Goal: Task Accomplishment & Management: Complete application form

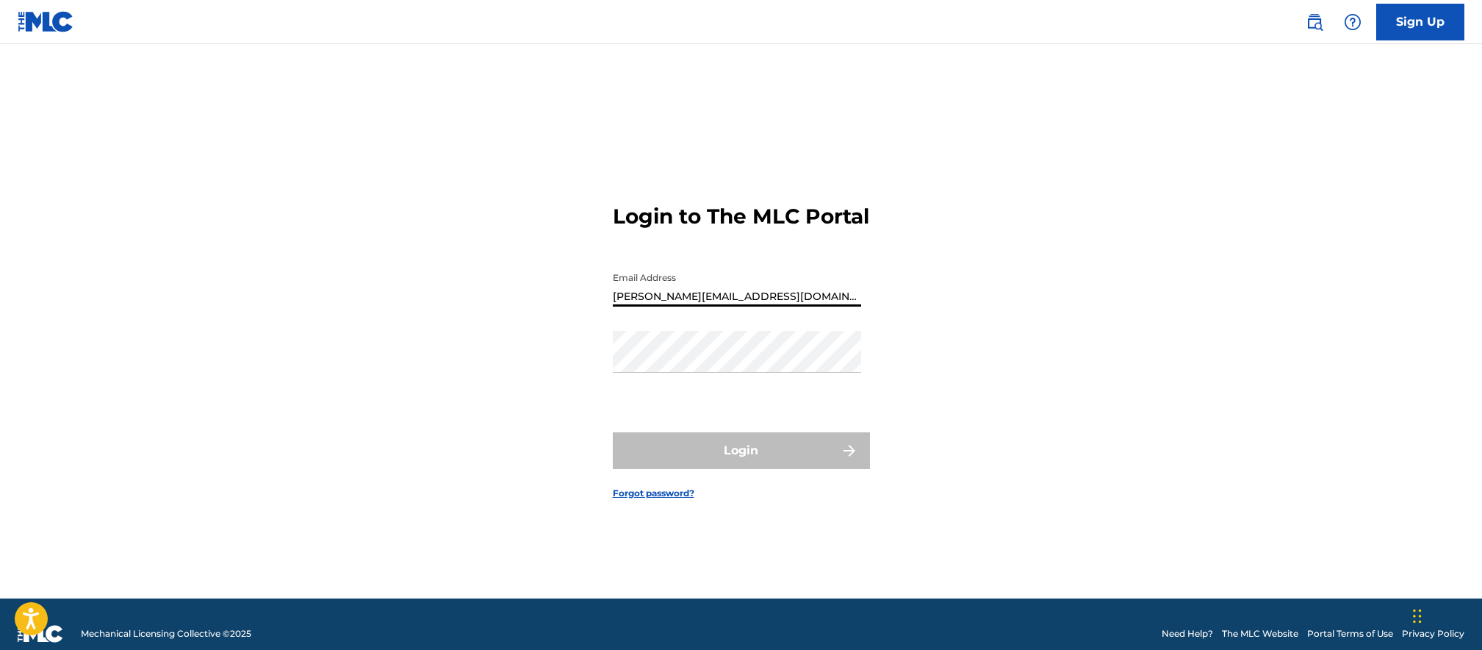
type input "[PERSON_NAME][EMAIL_ADDRESS][DOMAIN_NAME]"
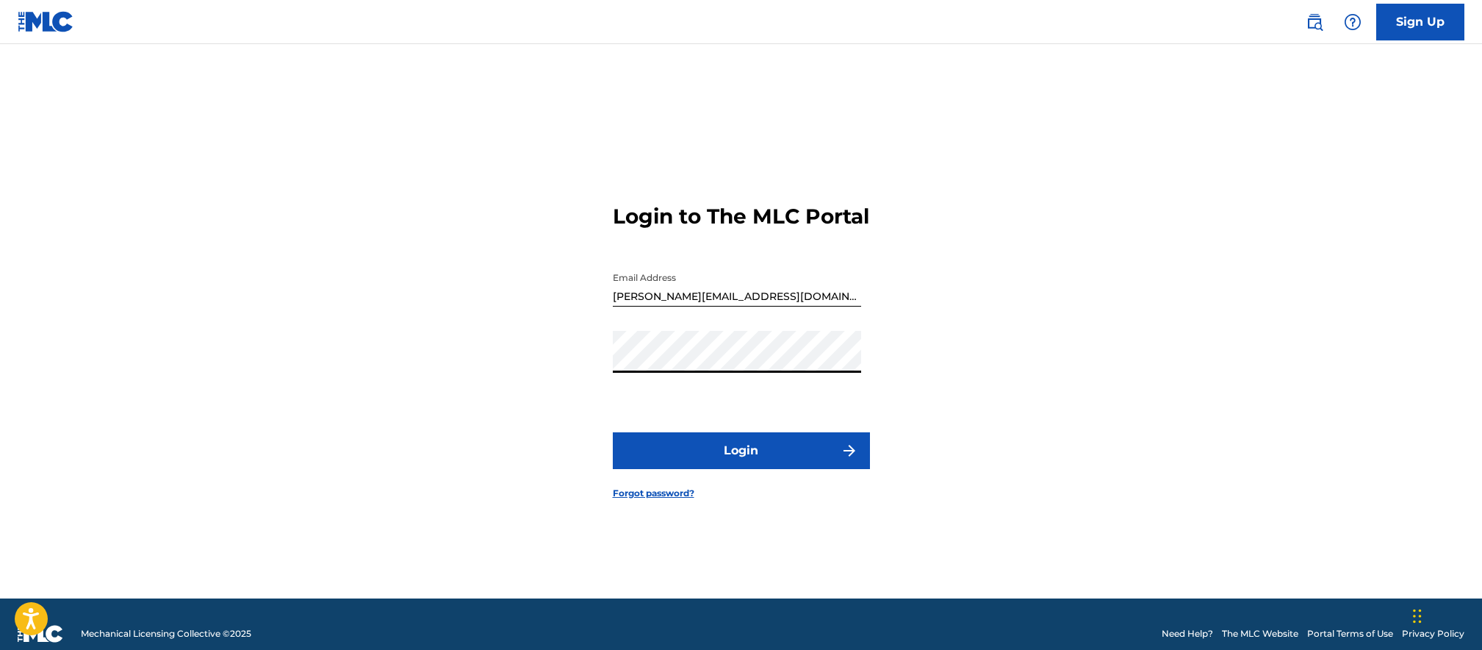
click at [613, 432] on button "Login" at bounding box center [741, 450] width 257 height 37
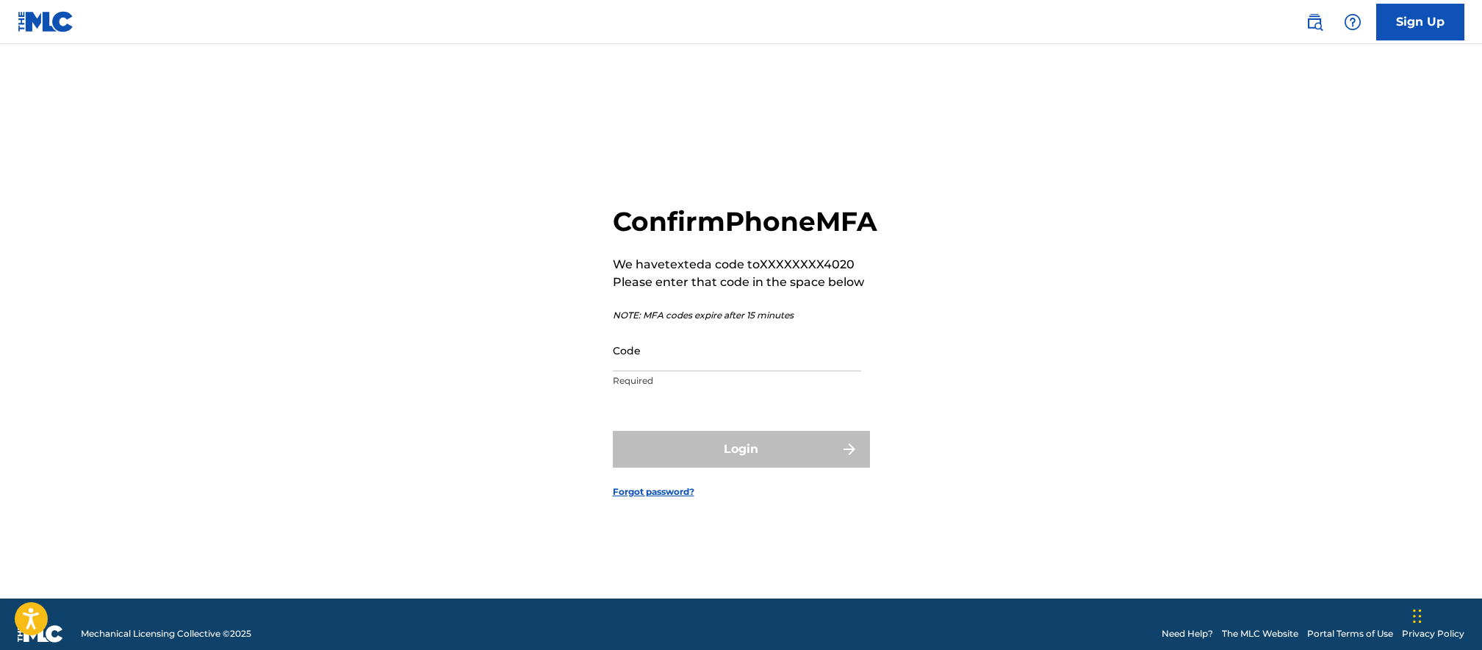
click at [659, 371] on input "Code" at bounding box center [737, 350] width 248 height 42
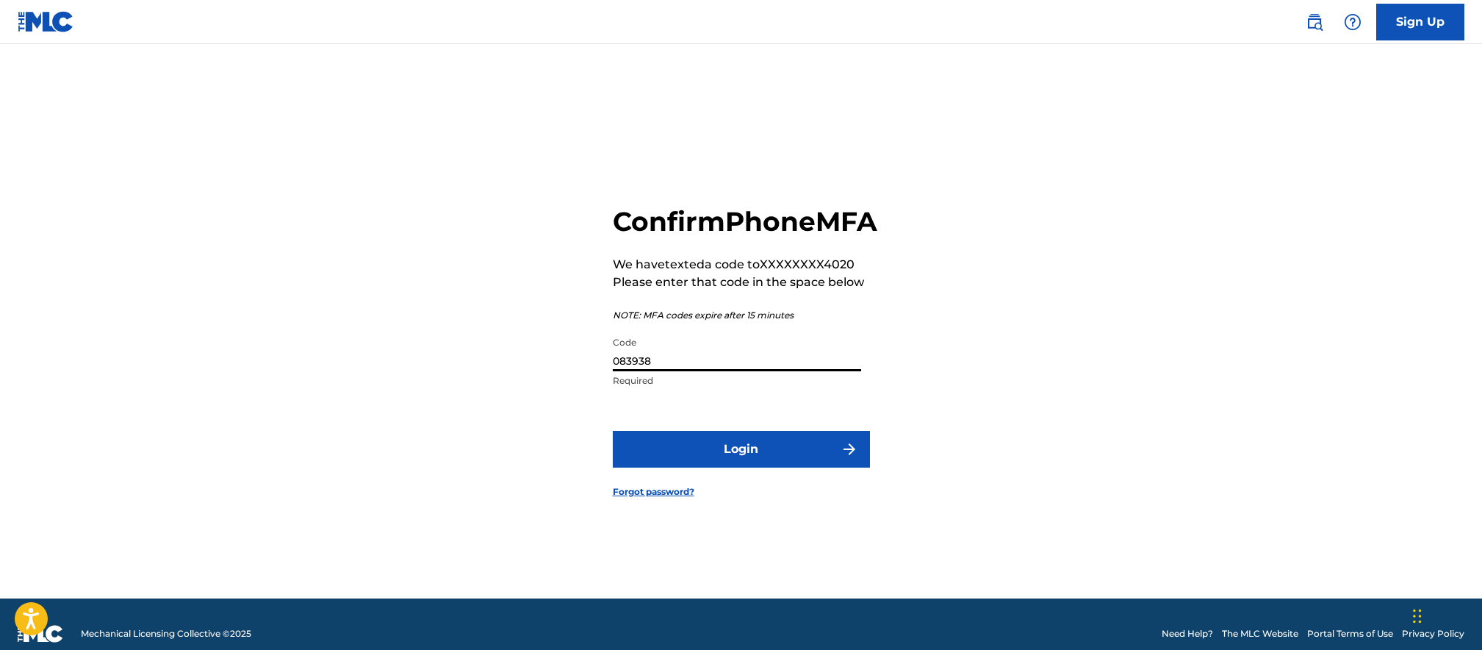
type input "083938"
click at [613, 431] on button "Login" at bounding box center [741, 449] width 257 height 37
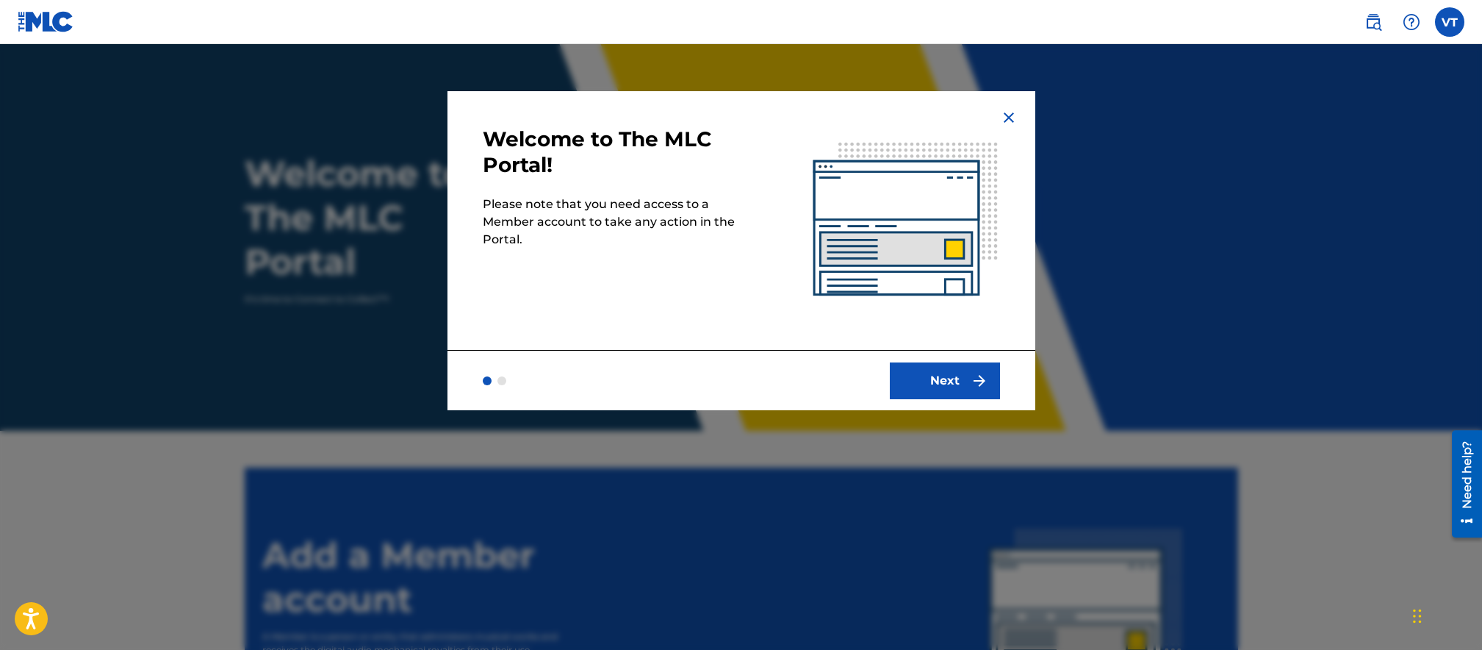
click at [917, 358] on div "Next" at bounding box center [742, 380] width 588 height 60
click at [929, 397] on button "Next" at bounding box center [945, 380] width 110 height 37
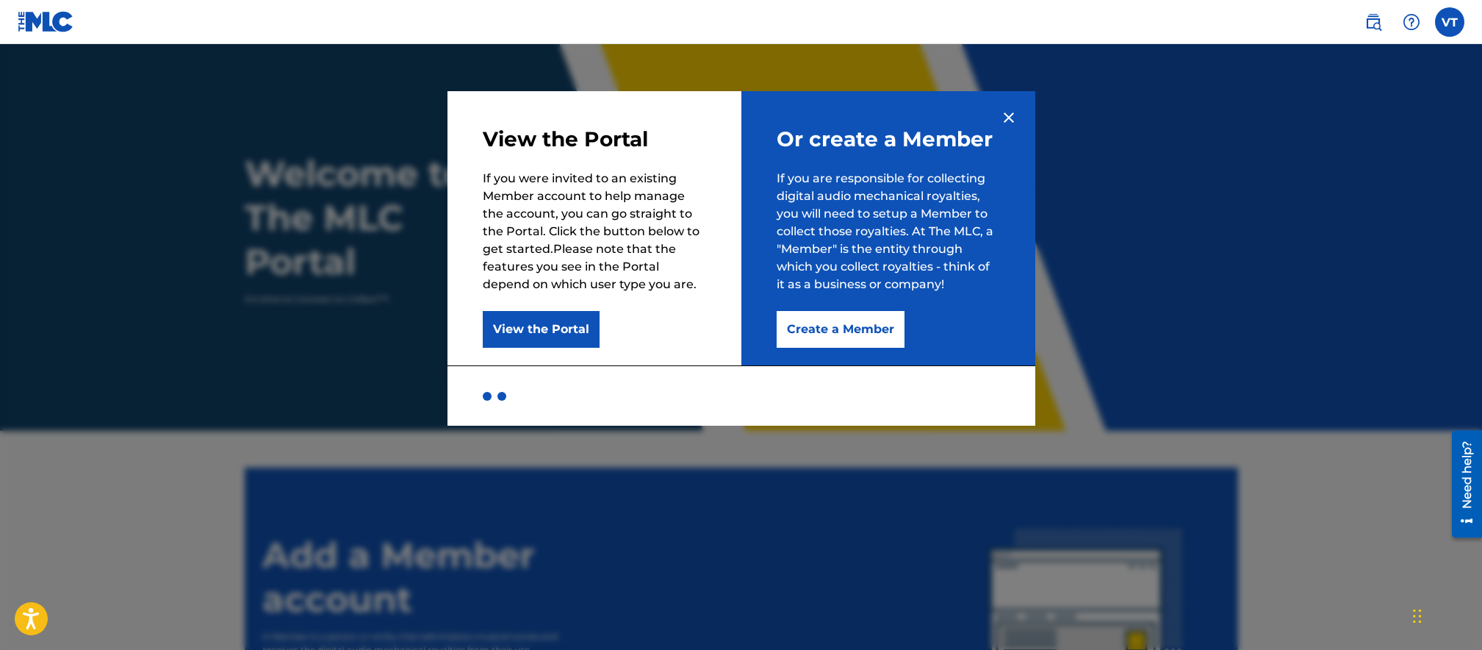
click at [822, 322] on button "Create a Member" at bounding box center [841, 329] width 128 height 37
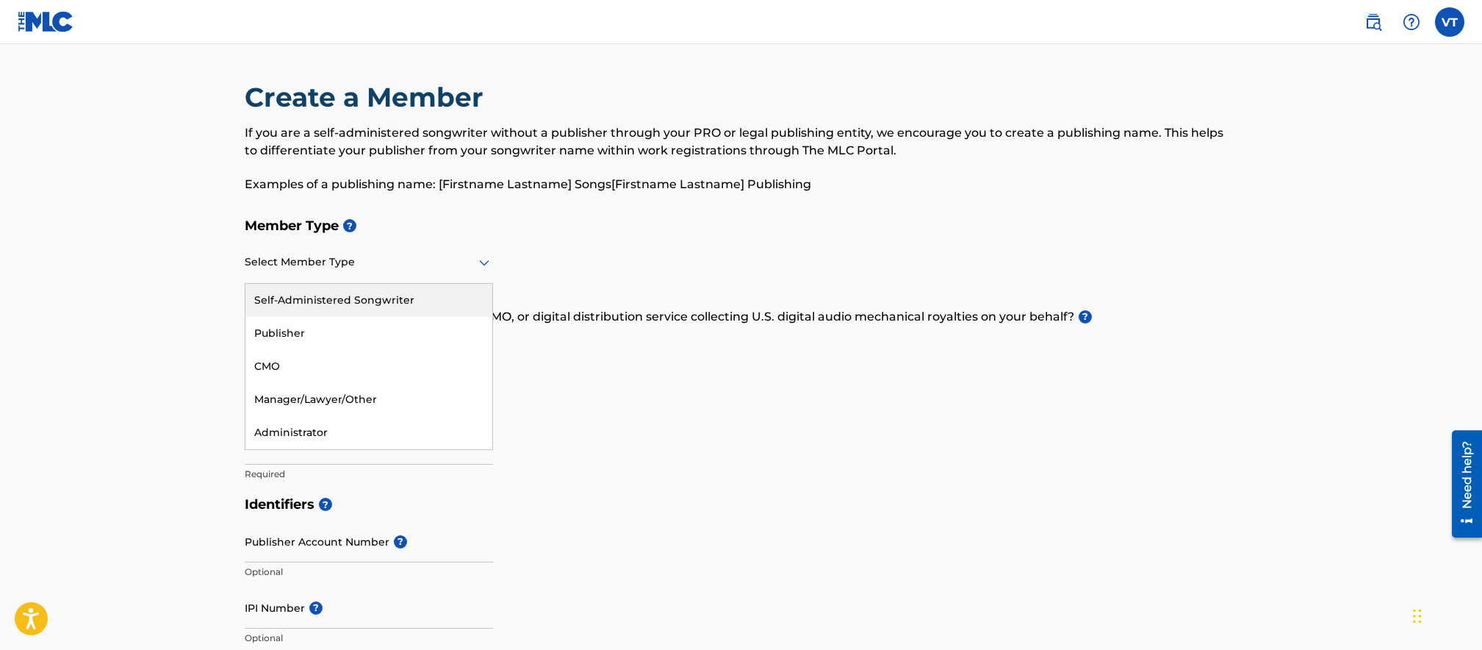
click at [354, 268] on div at bounding box center [369, 262] width 248 height 18
click at [348, 301] on div "Self-Administered Songwriter" at bounding box center [368, 300] width 247 height 33
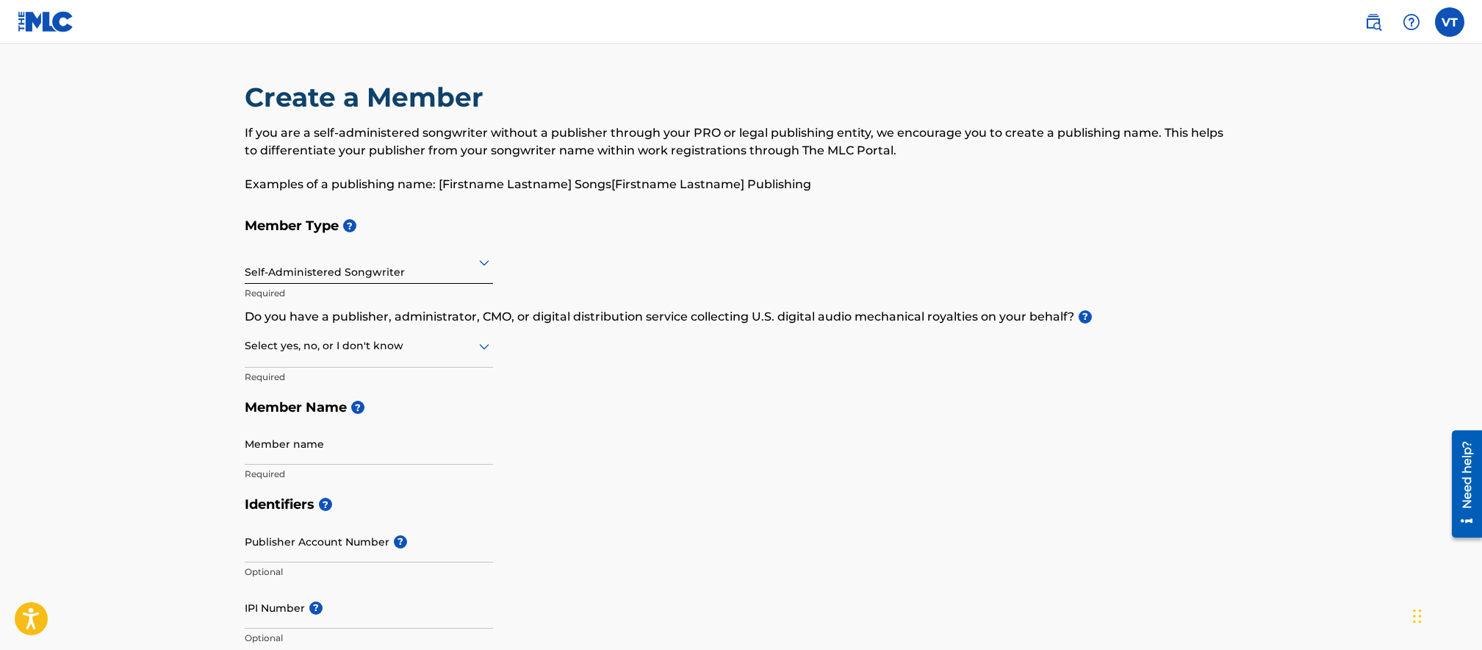
click at [390, 347] on div at bounding box center [369, 346] width 248 height 18
click at [298, 413] on div "No" at bounding box center [368, 417] width 247 height 33
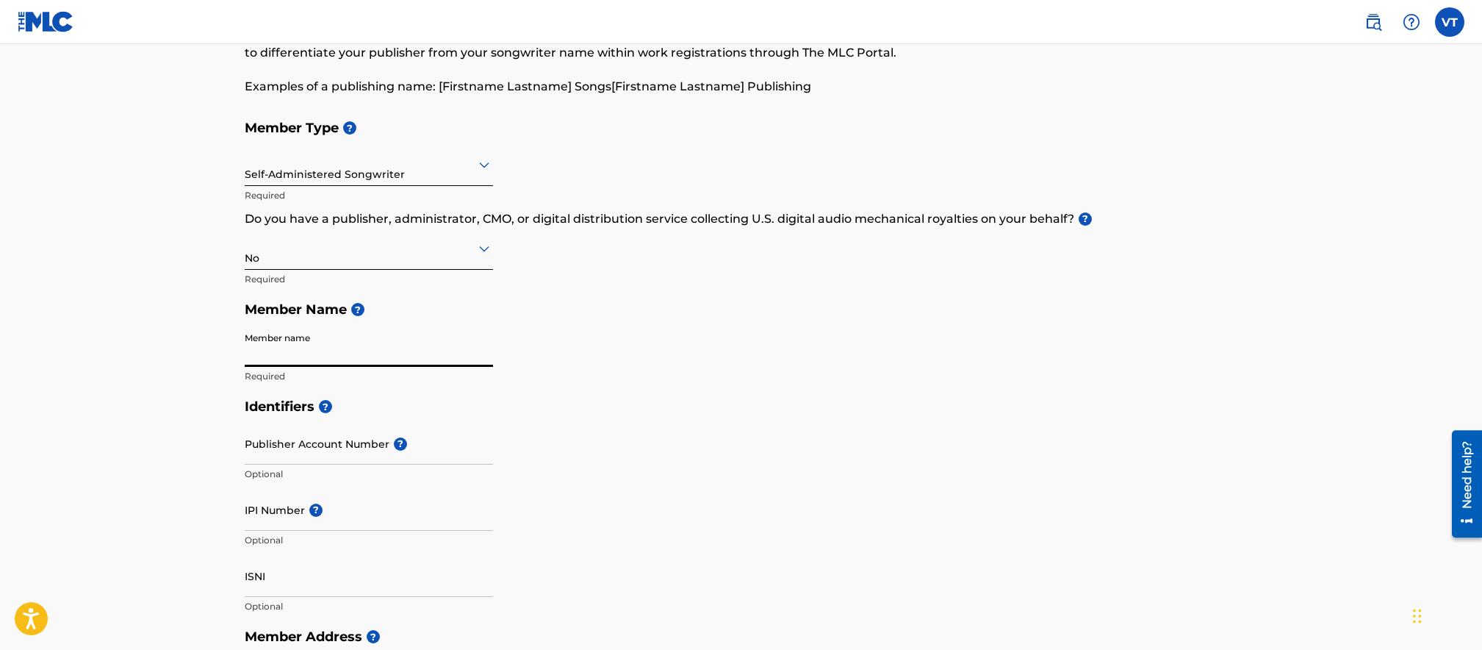
click at [317, 353] on input "Member name" at bounding box center [369, 346] width 248 height 42
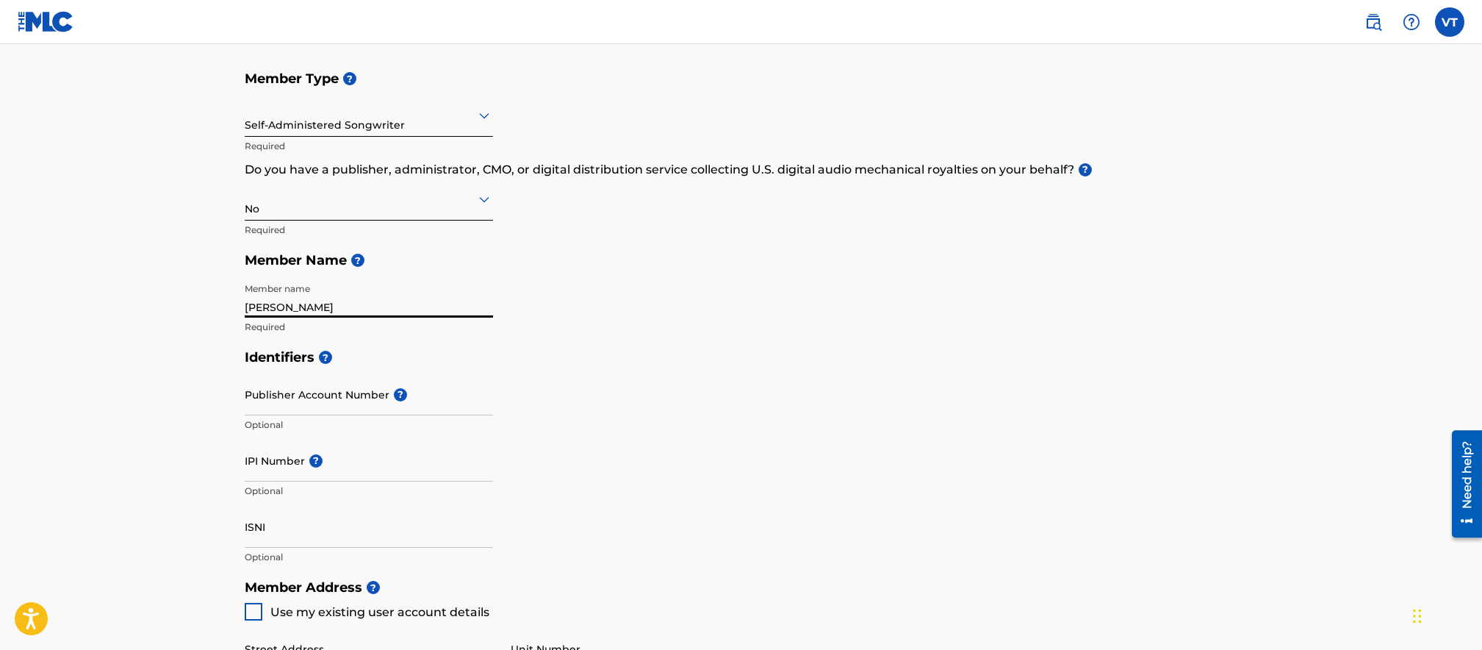
type input "[PERSON_NAME]"
click at [272, 460] on input "IPI Number ?" at bounding box center [369, 460] width 248 height 42
paste input "01152900877"
type input "01152900877"
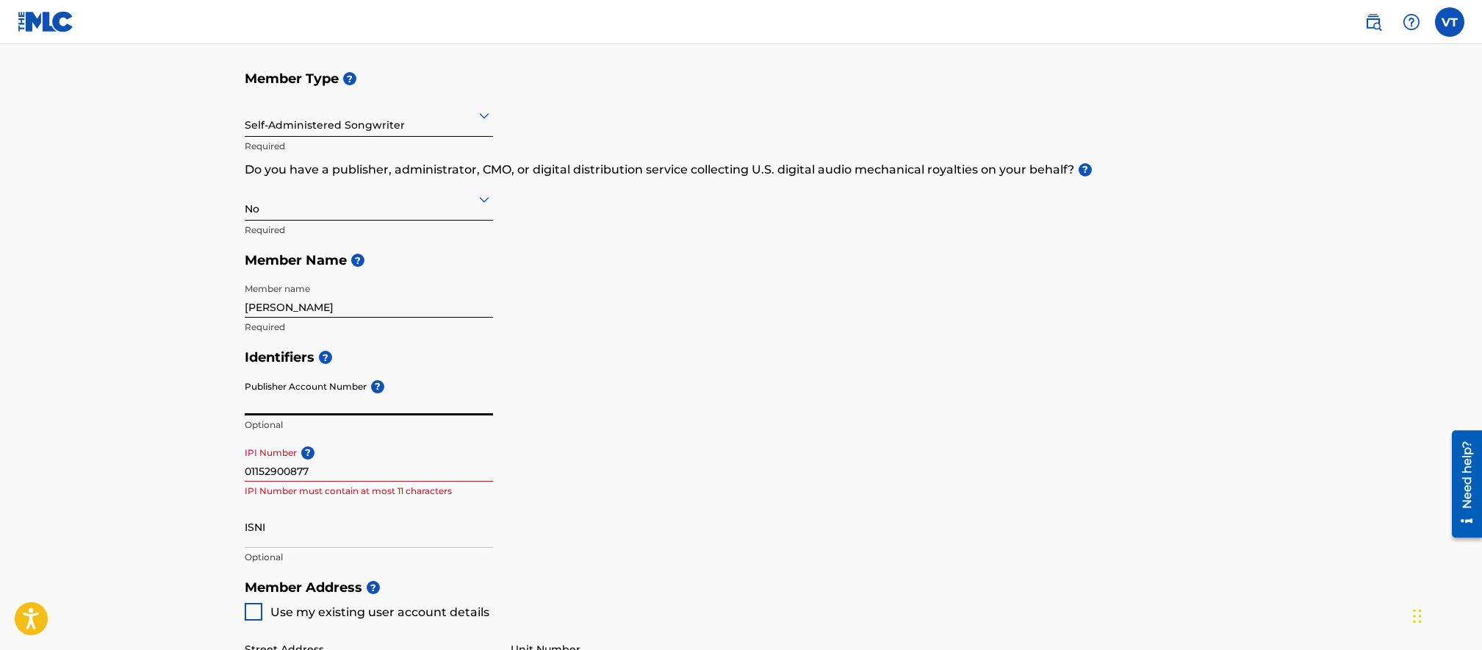
click at [351, 383] on input "Publisher Account Number ?" at bounding box center [369, 394] width 248 height 42
click at [390, 470] on input "01152900877" at bounding box center [369, 460] width 248 height 42
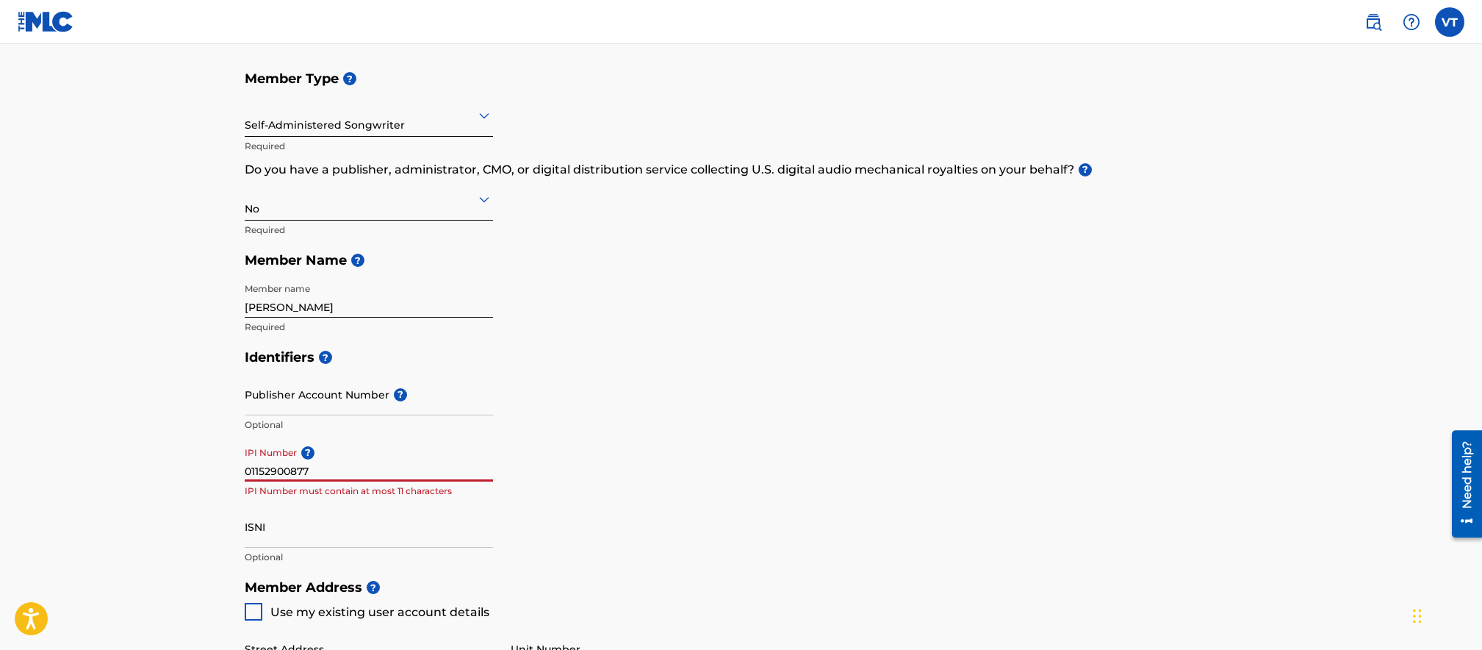
click at [361, 475] on input "01152900877" at bounding box center [369, 460] width 248 height 42
paste input "01152900877"
type input "01152900877"
click at [701, 428] on div "Identifiers ? Publisher Account Number ? Optional IPI Number ? 01152900877 Opti…" at bounding box center [742, 457] width 994 height 230
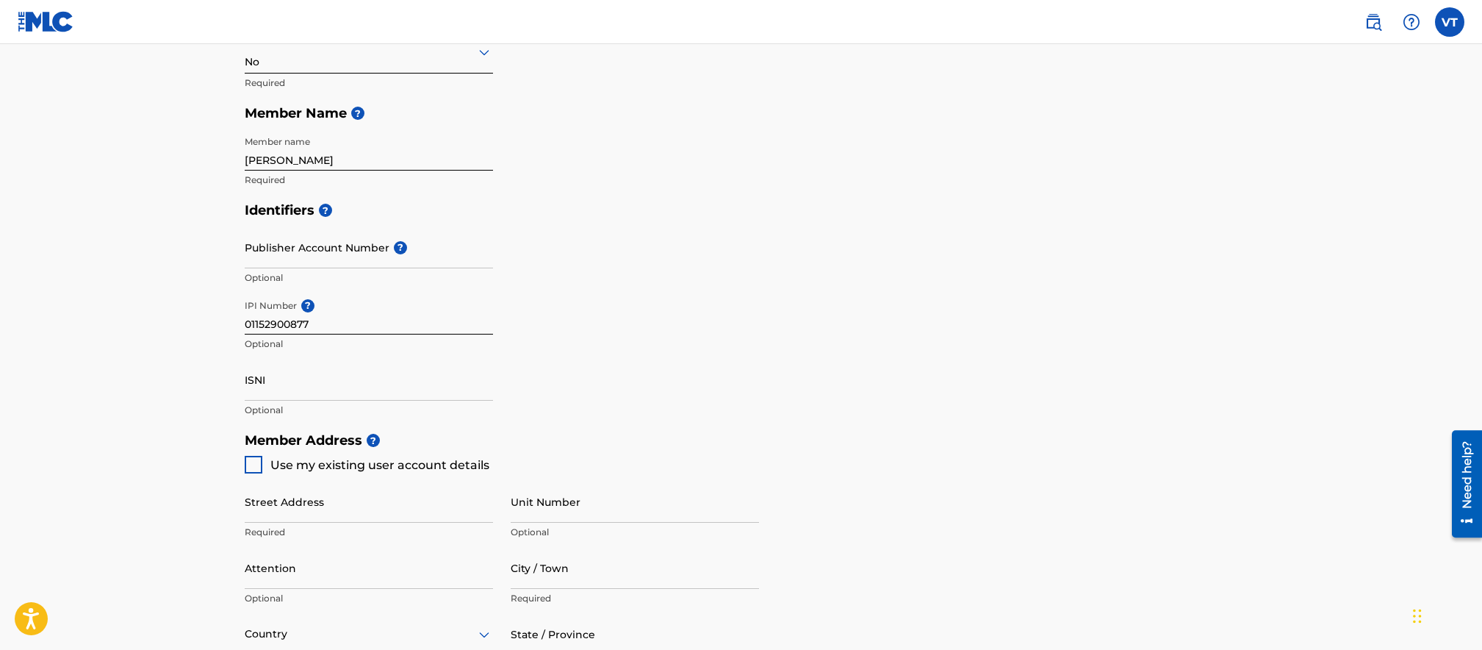
click at [307, 378] on input "ISNI" at bounding box center [369, 380] width 248 height 42
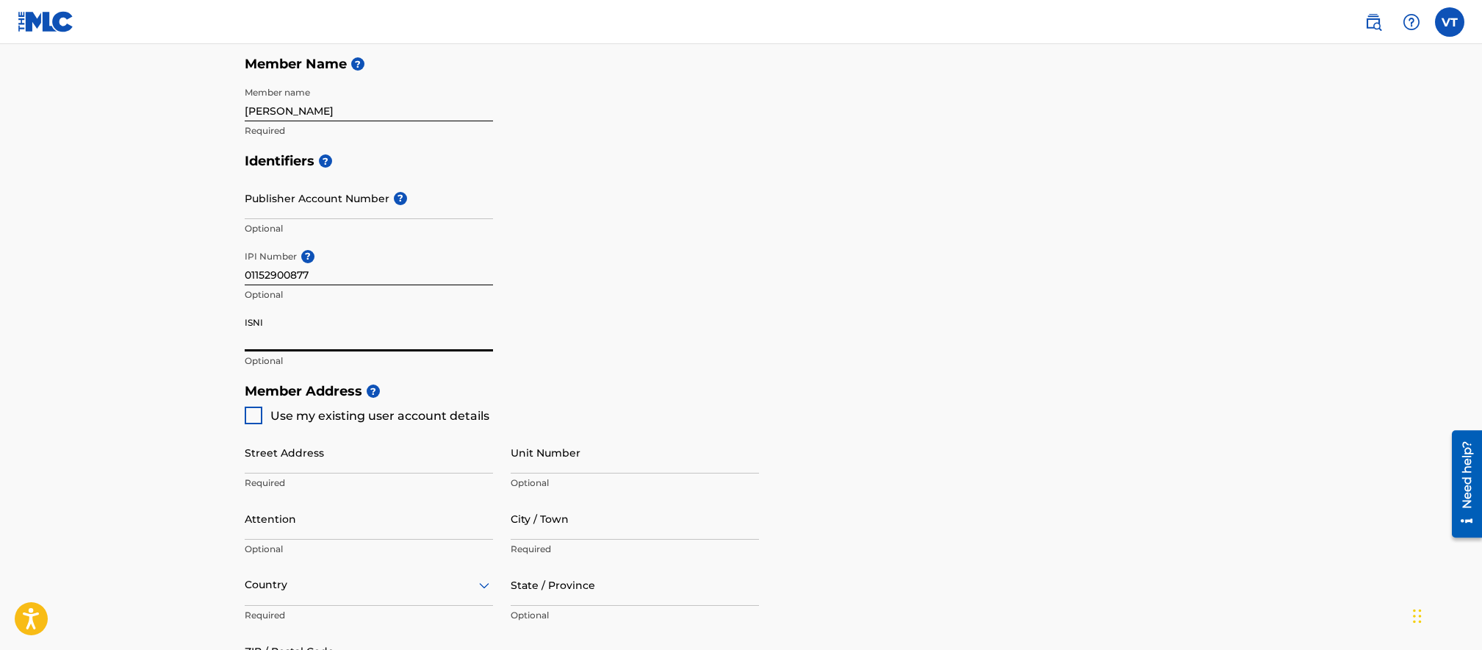
scroll to position [392, 0]
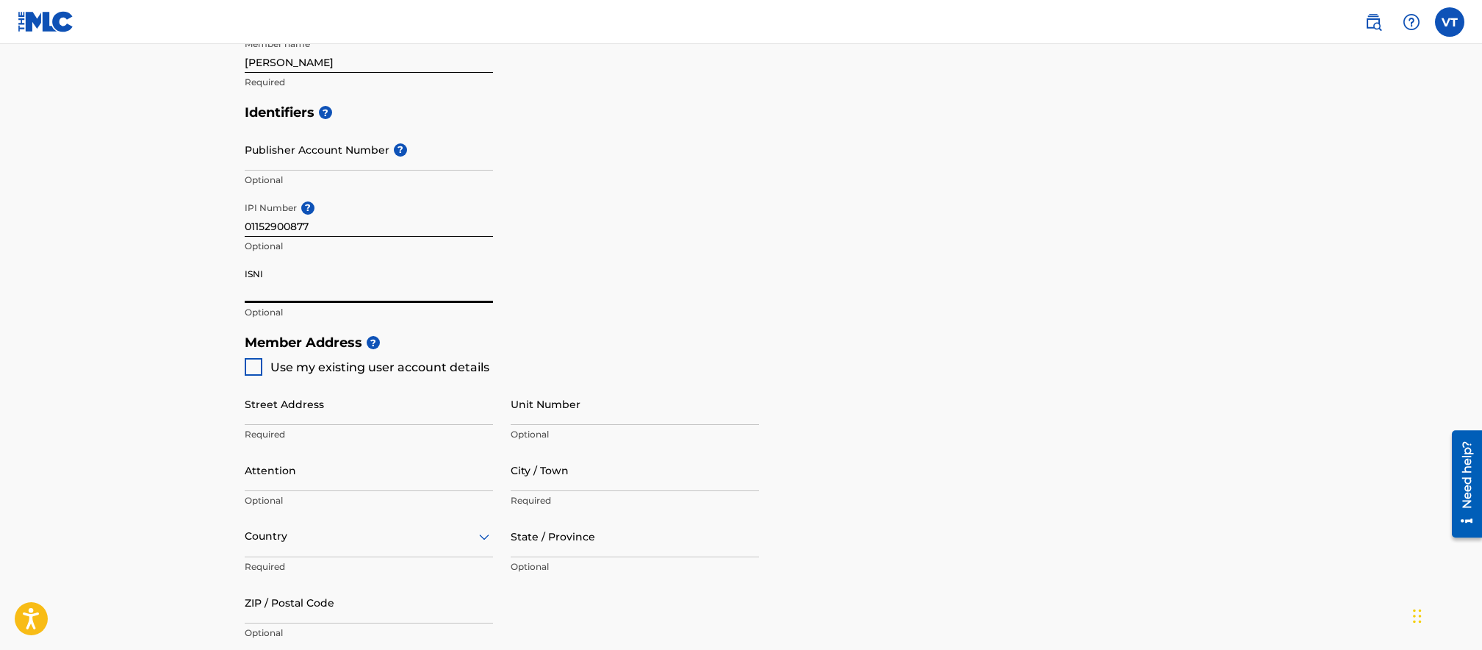
click at [257, 360] on div at bounding box center [254, 367] width 18 height 18
type input "[STREET_ADDRESS]"
type input "Lynnwood"
type input "98087"
type input "425"
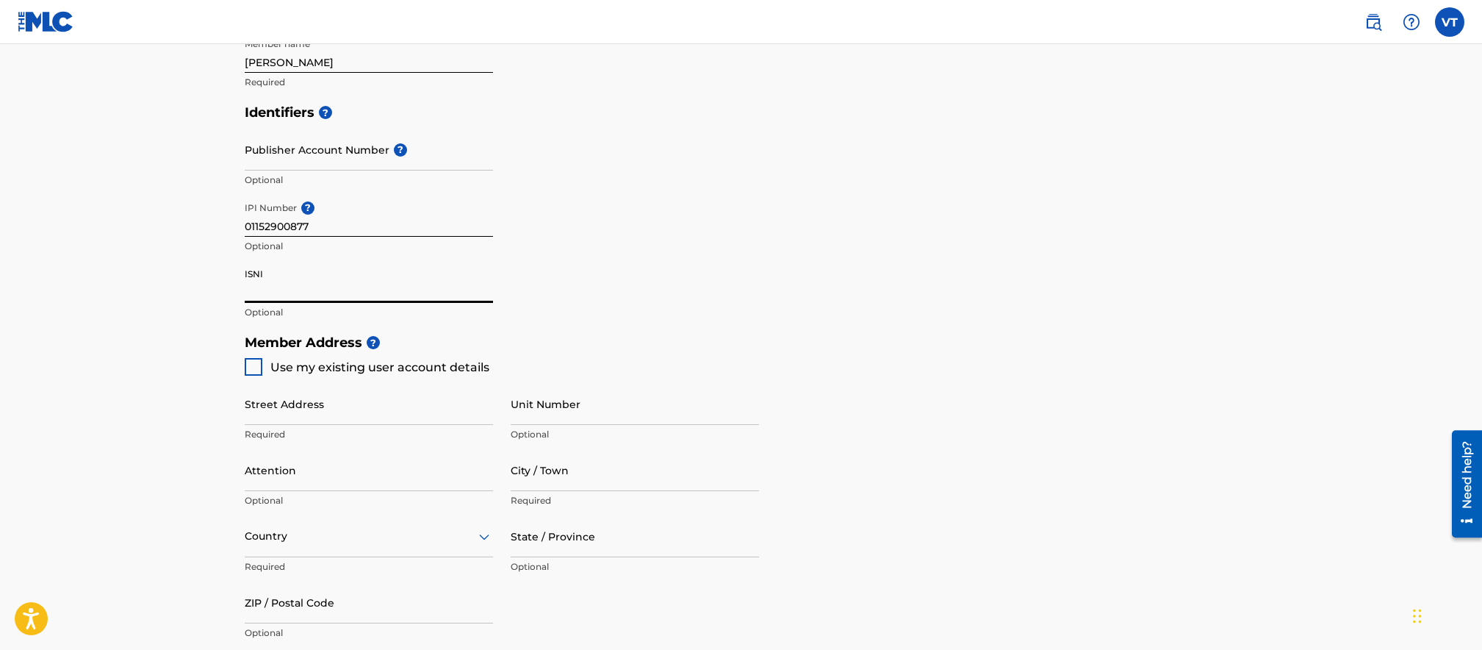
type input "5504020"
type input "[PERSON_NAME][EMAIL_ADDRESS][DOMAIN_NAME]"
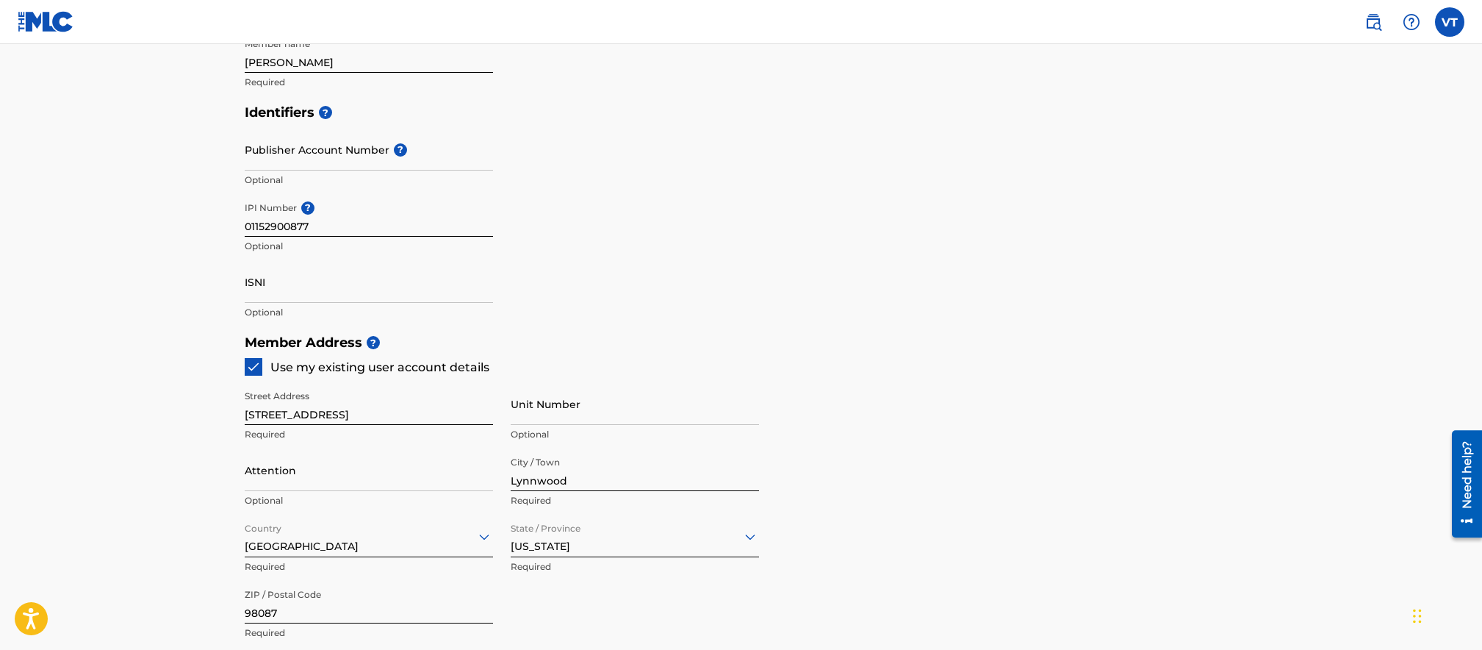
click at [291, 473] on input "Attention" at bounding box center [369, 470] width 248 height 42
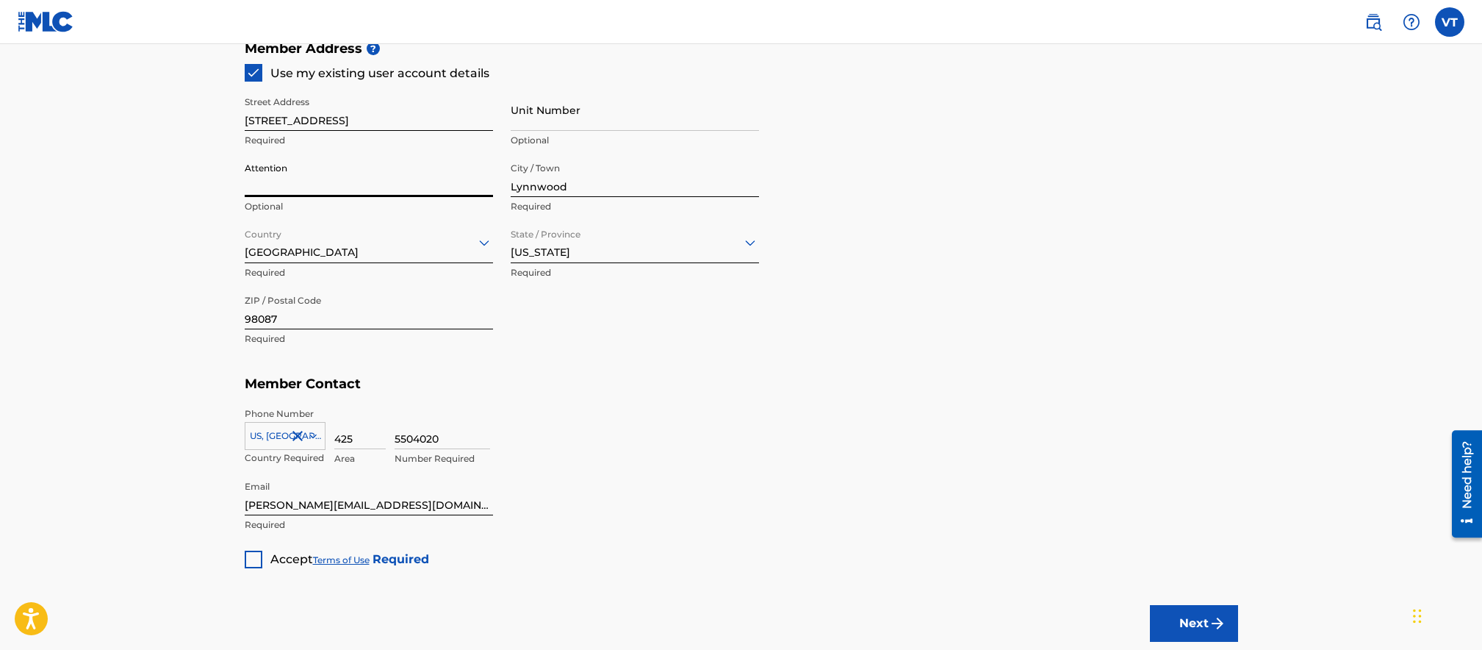
scroll to position [735, 0]
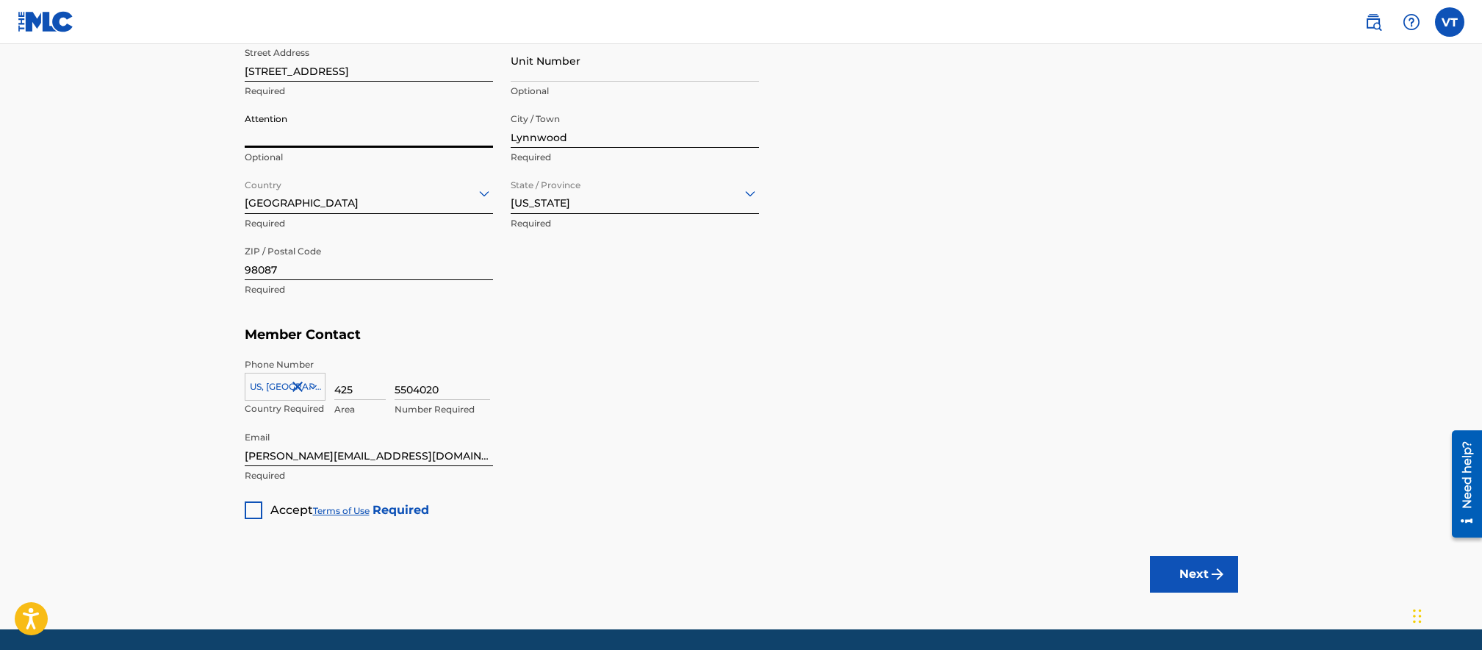
click at [248, 510] on div at bounding box center [254, 510] width 18 height 18
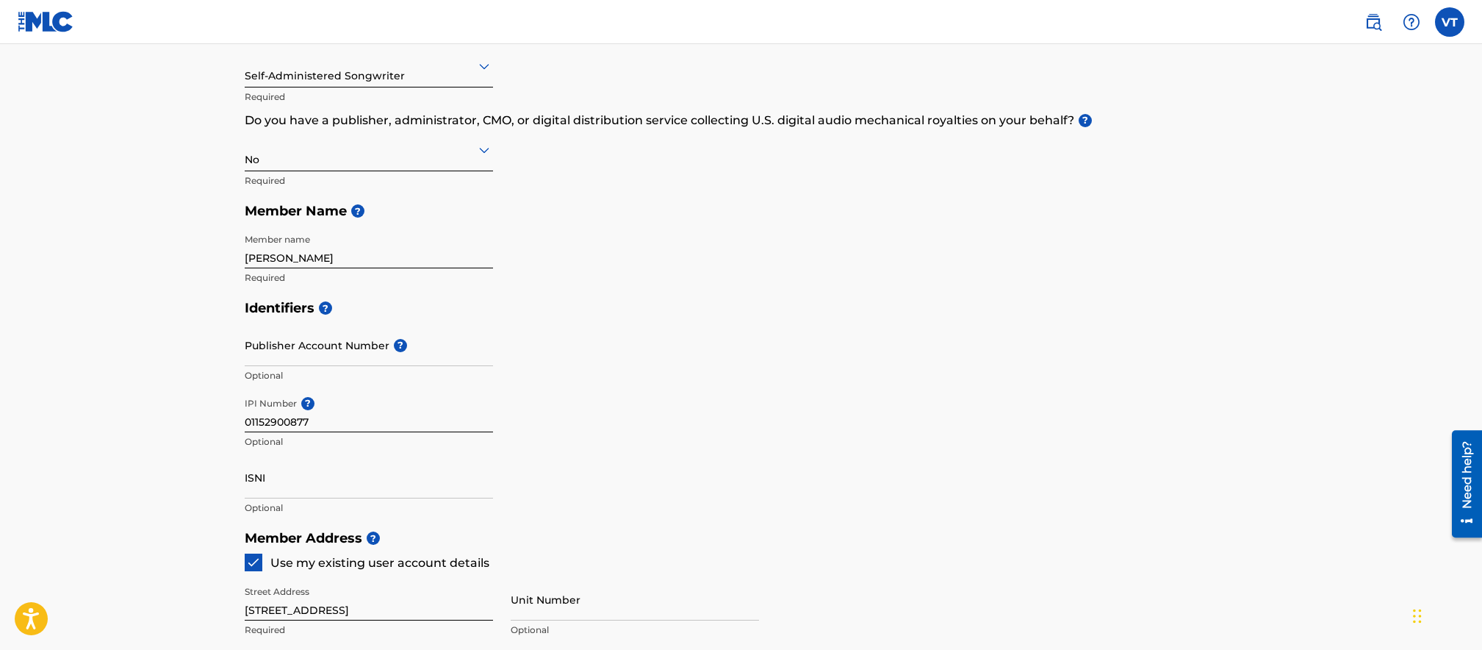
scroll to position [0, 0]
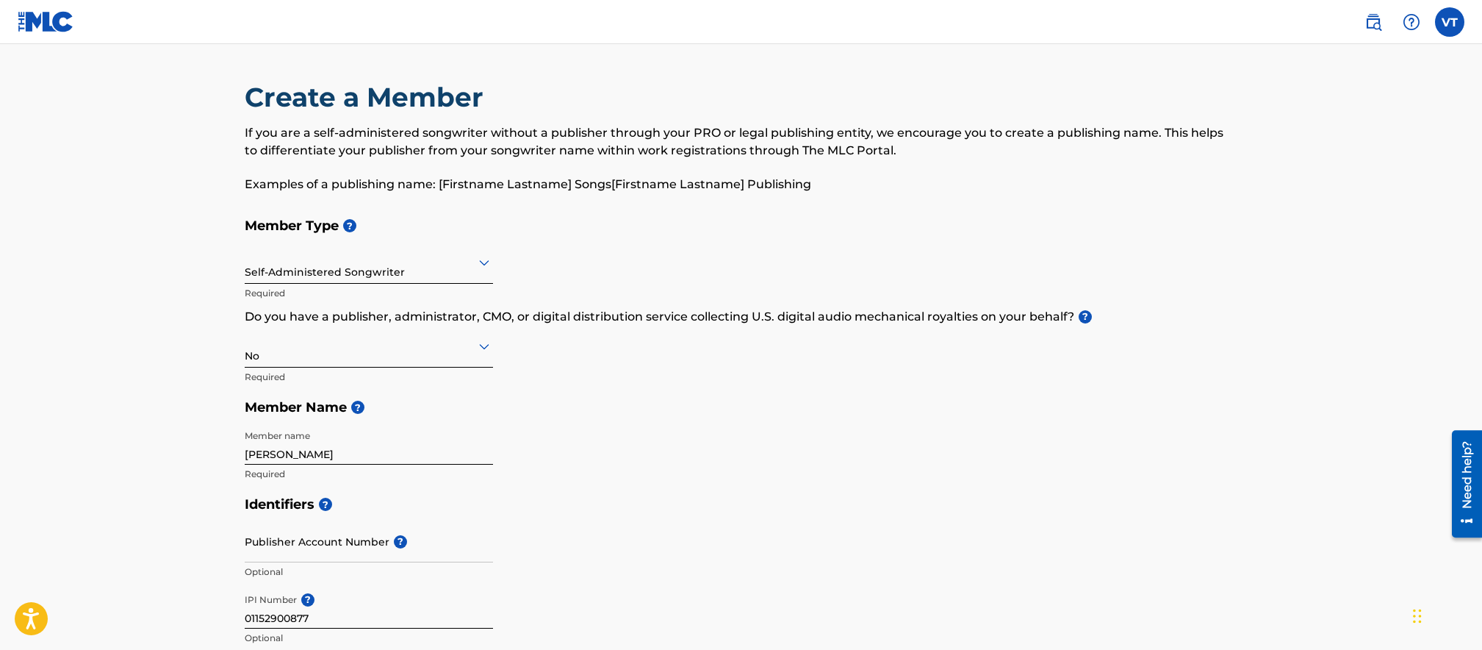
click at [347, 268] on div at bounding box center [369, 262] width 248 height 18
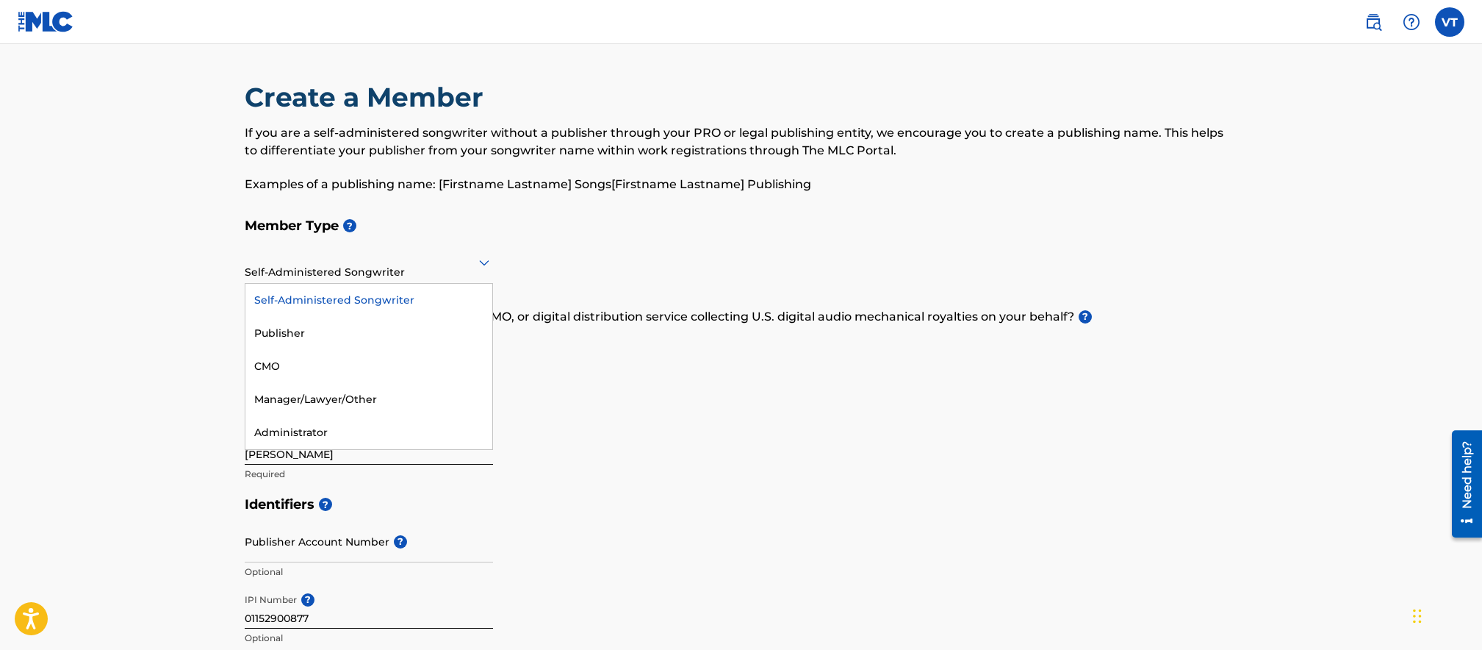
click at [647, 418] on h5 "Member Name ?" at bounding box center [742, 408] width 994 height 32
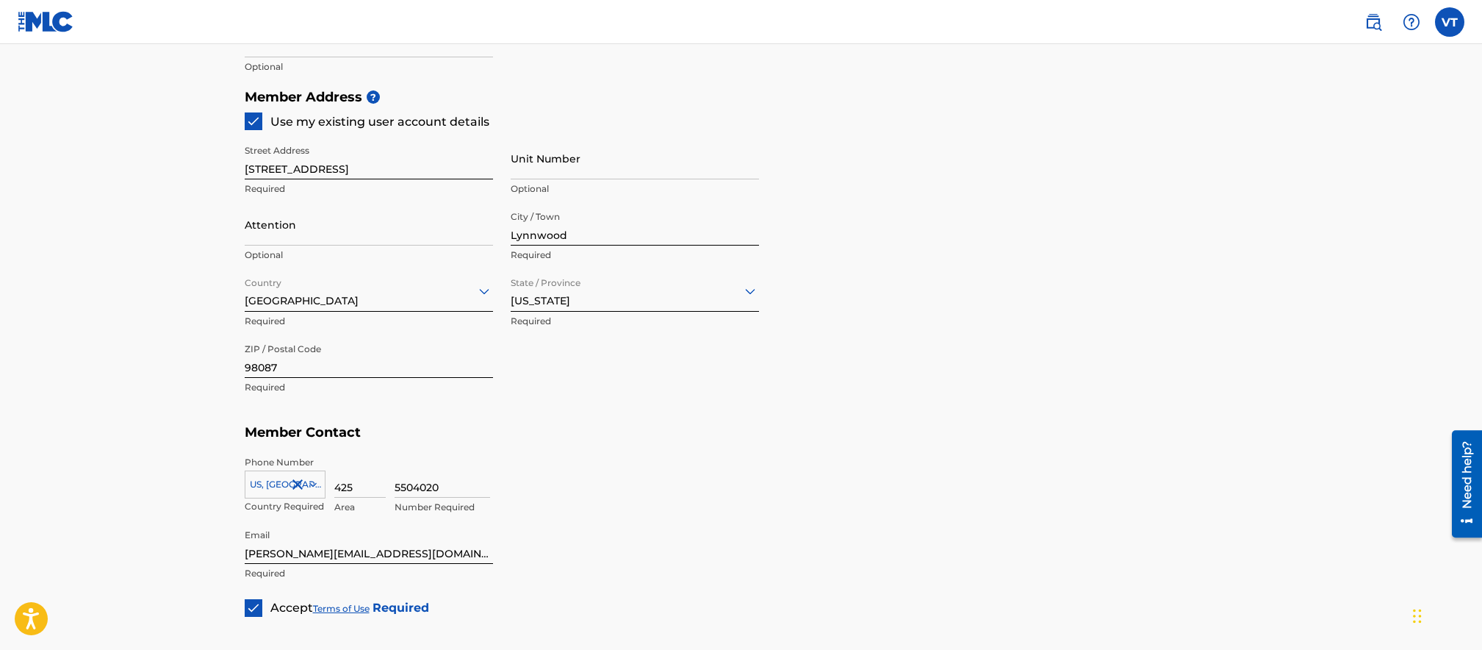
scroll to position [785, 0]
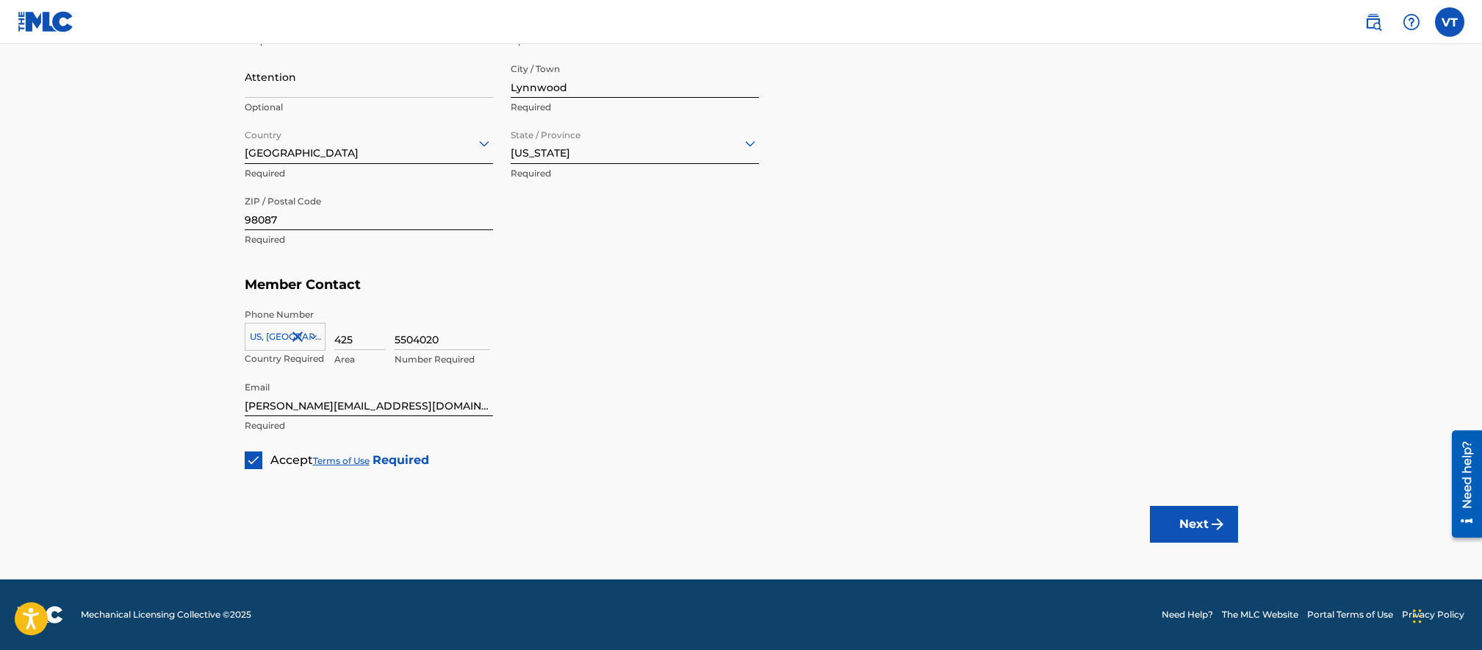
click at [1197, 525] on button "Next" at bounding box center [1194, 524] width 88 height 37
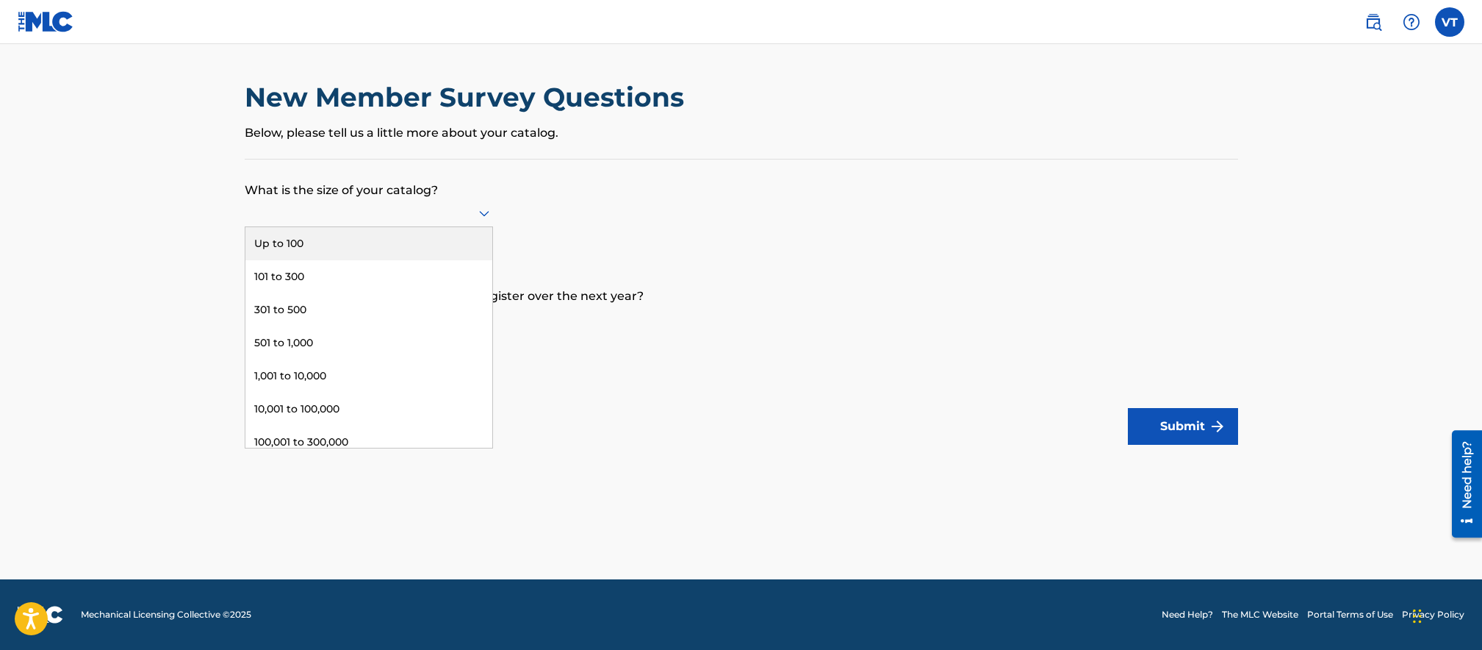
click at [446, 215] on div at bounding box center [369, 213] width 248 height 18
click at [342, 239] on div "Up to 100" at bounding box center [368, 243] width 247 height 33
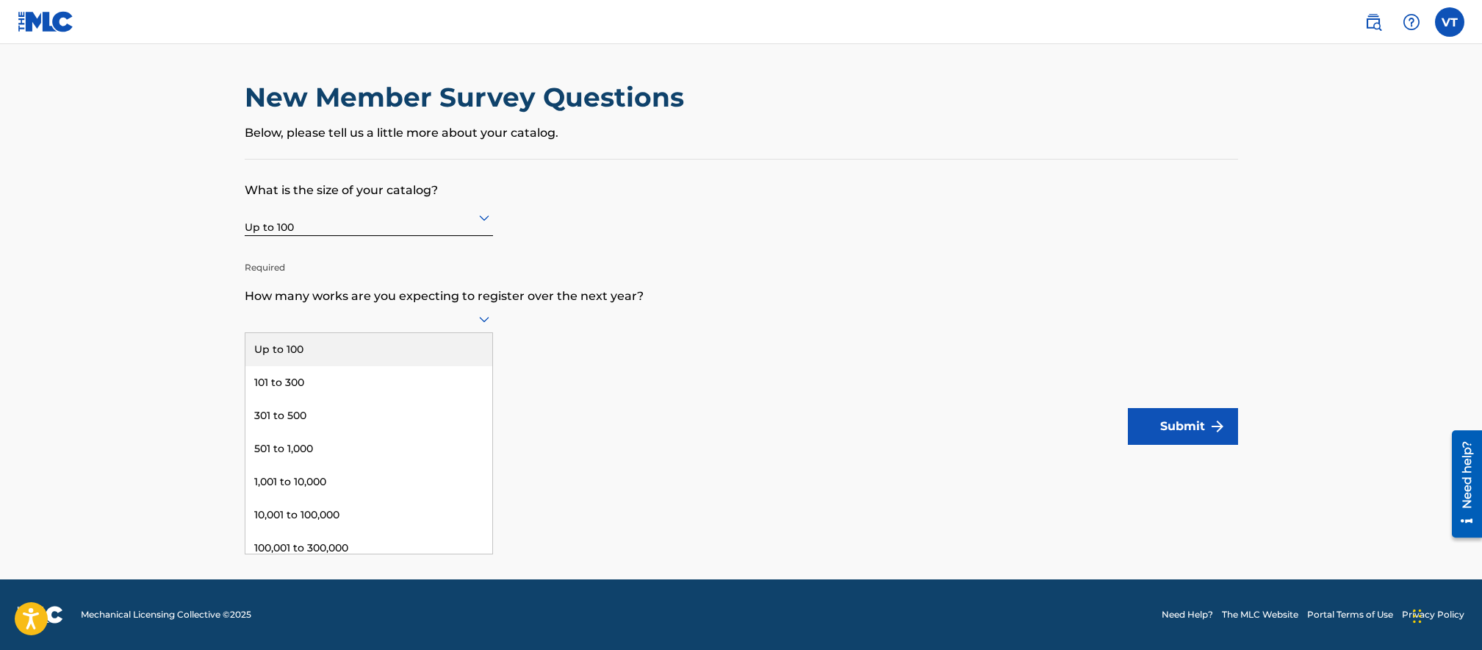
click at [390, 318] on div at bounding box center [369, 318] width 248 height 18
click at [300, 349] on div "Up to 100" at bounding box center [368, 349] width 247 height 33
click at [1194, 430] on button "Submit" at bounding box center [1183, 426] width 110 height 37
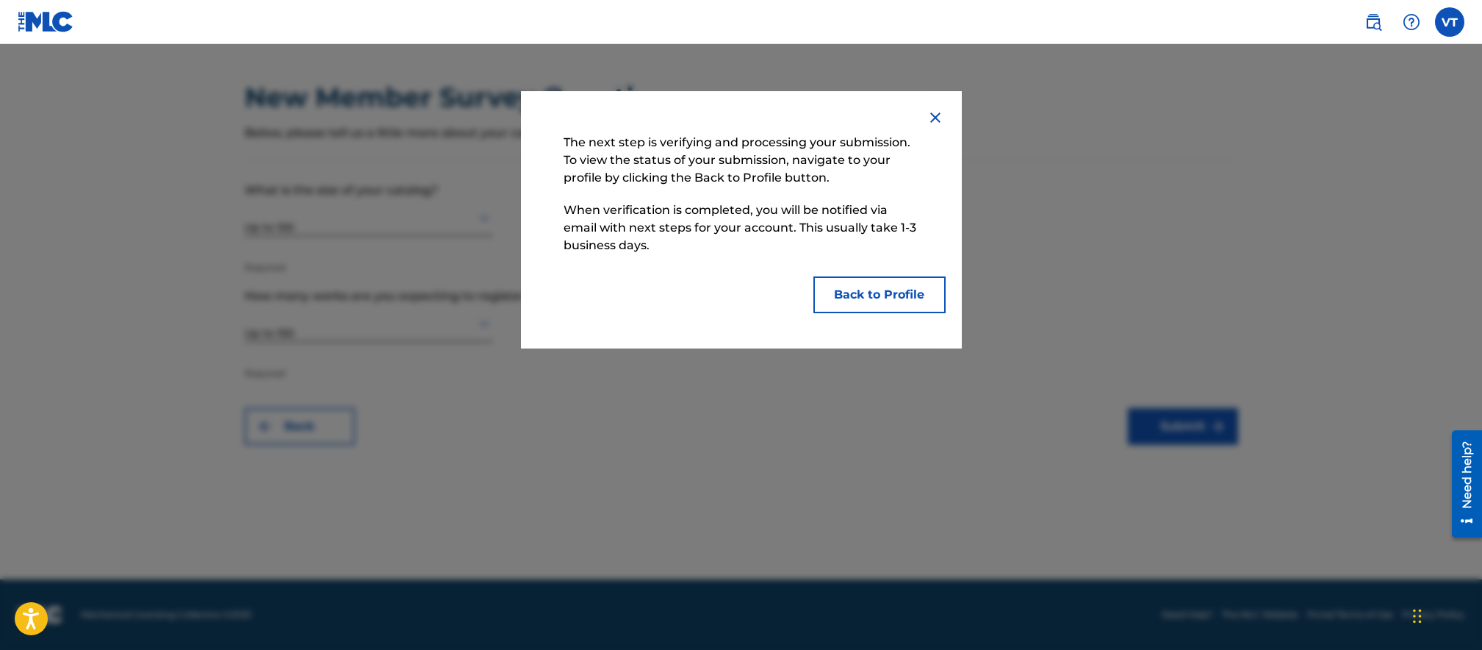
click at [864, 300] on button "Back to Profile" at bounding box center [880, 294] width 132 height 37
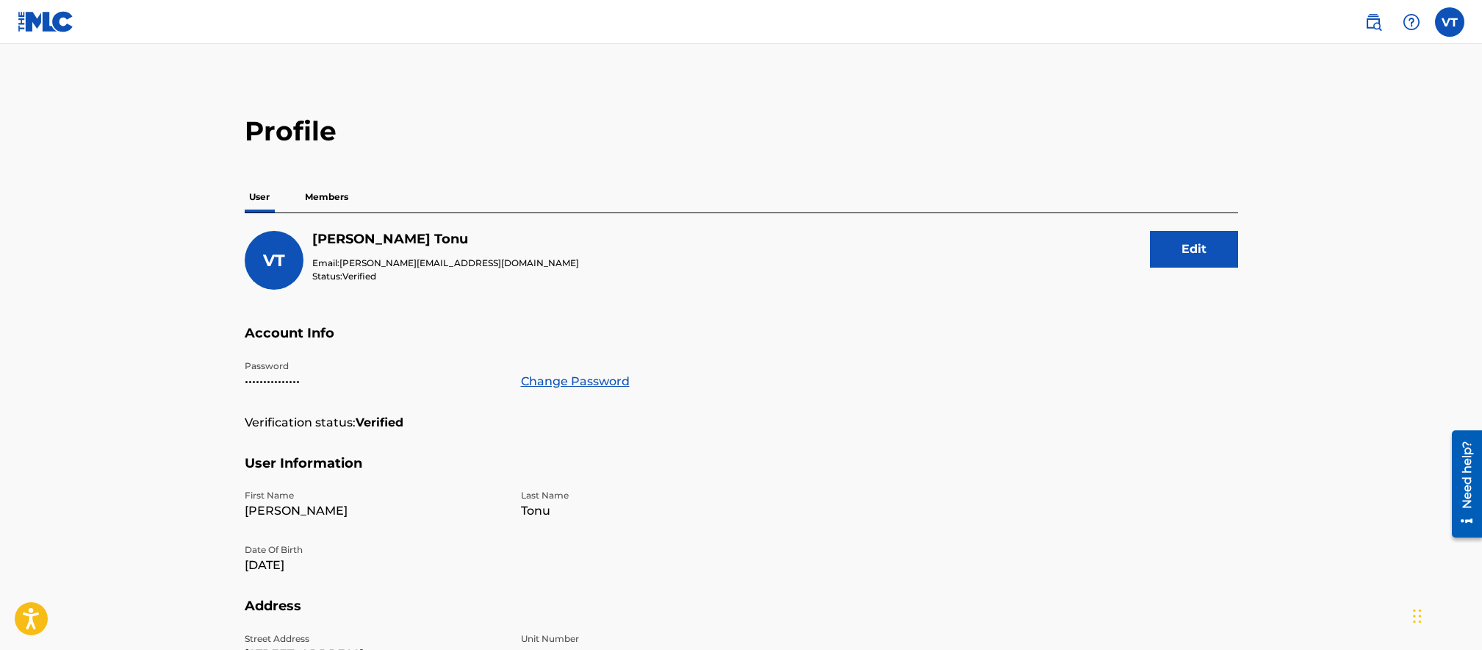
click at [326, 195] on p "Members" at bounding box center [327, 197] width 52 height 31
